Goal: Transaction & Acquisition: Obtain resource

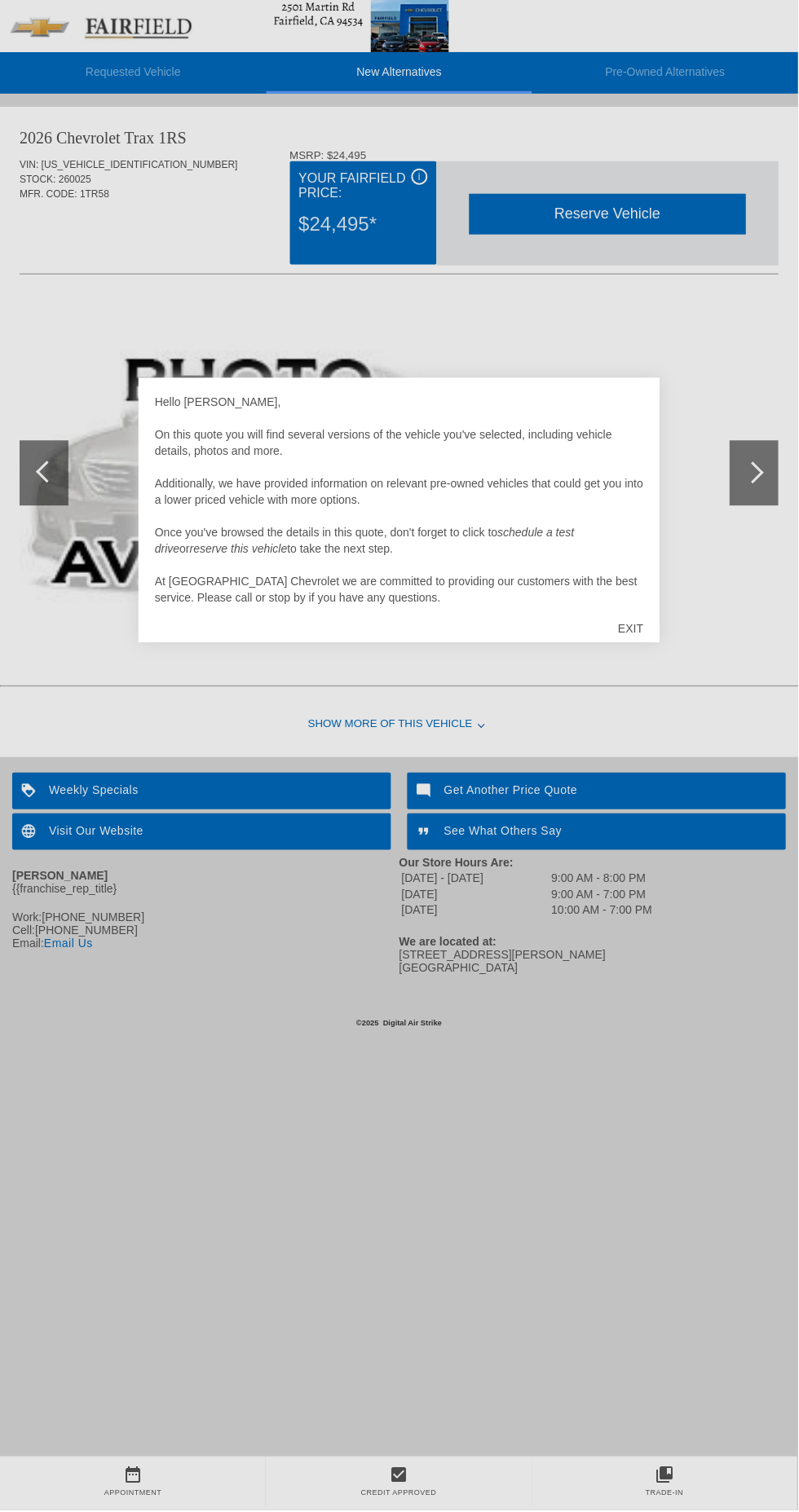
click at [766, 454] on div at bounding box center [399, 756] width 799 height 1512
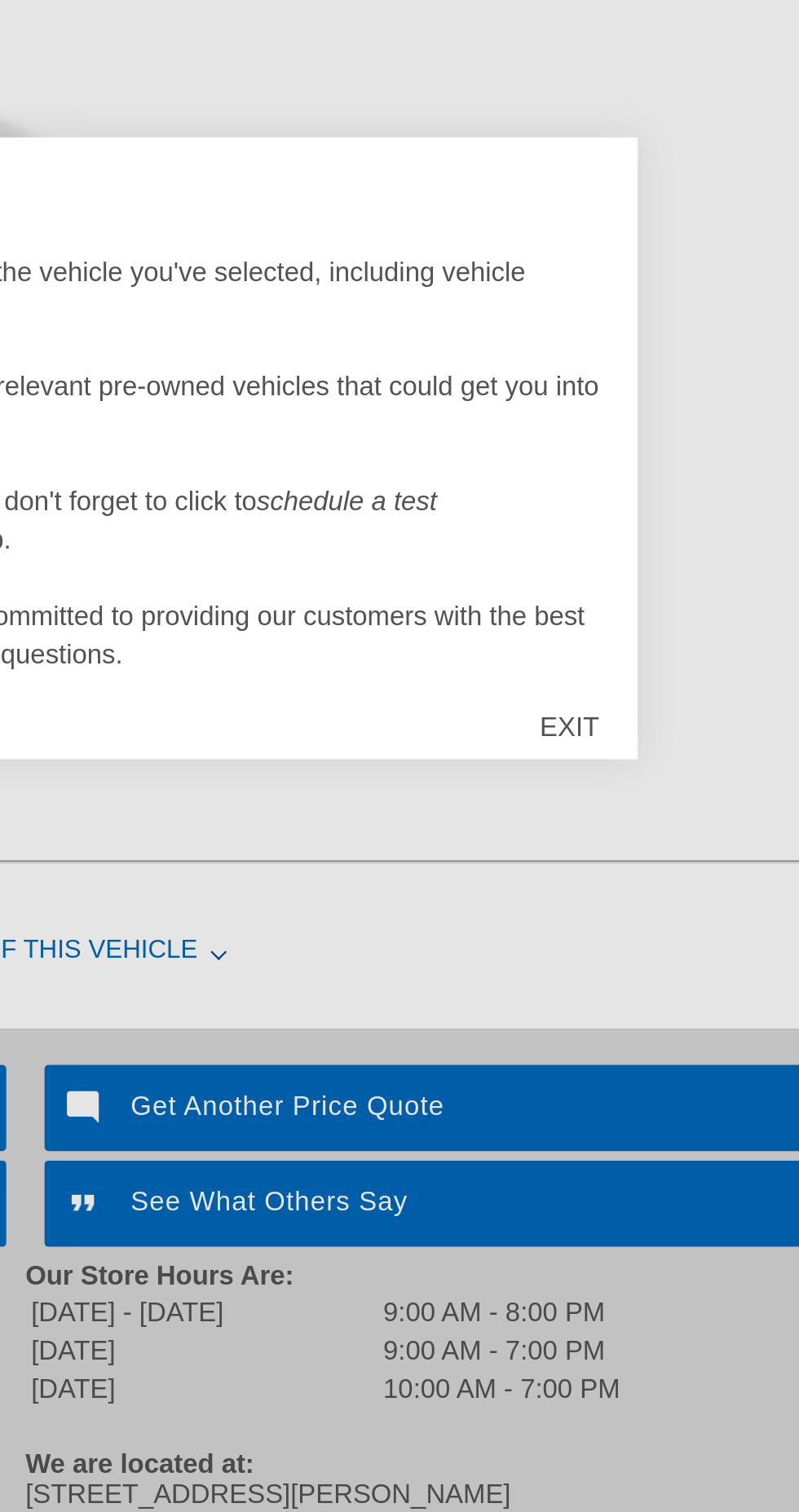
click at [703, 519] on div at bounding box center [399, 756] width 799 height 1512
click at [636, 621] on div "EXIT" at bounding box center [632, 628] width 58 height 49
